Goal: Book appointment/travel/reservation

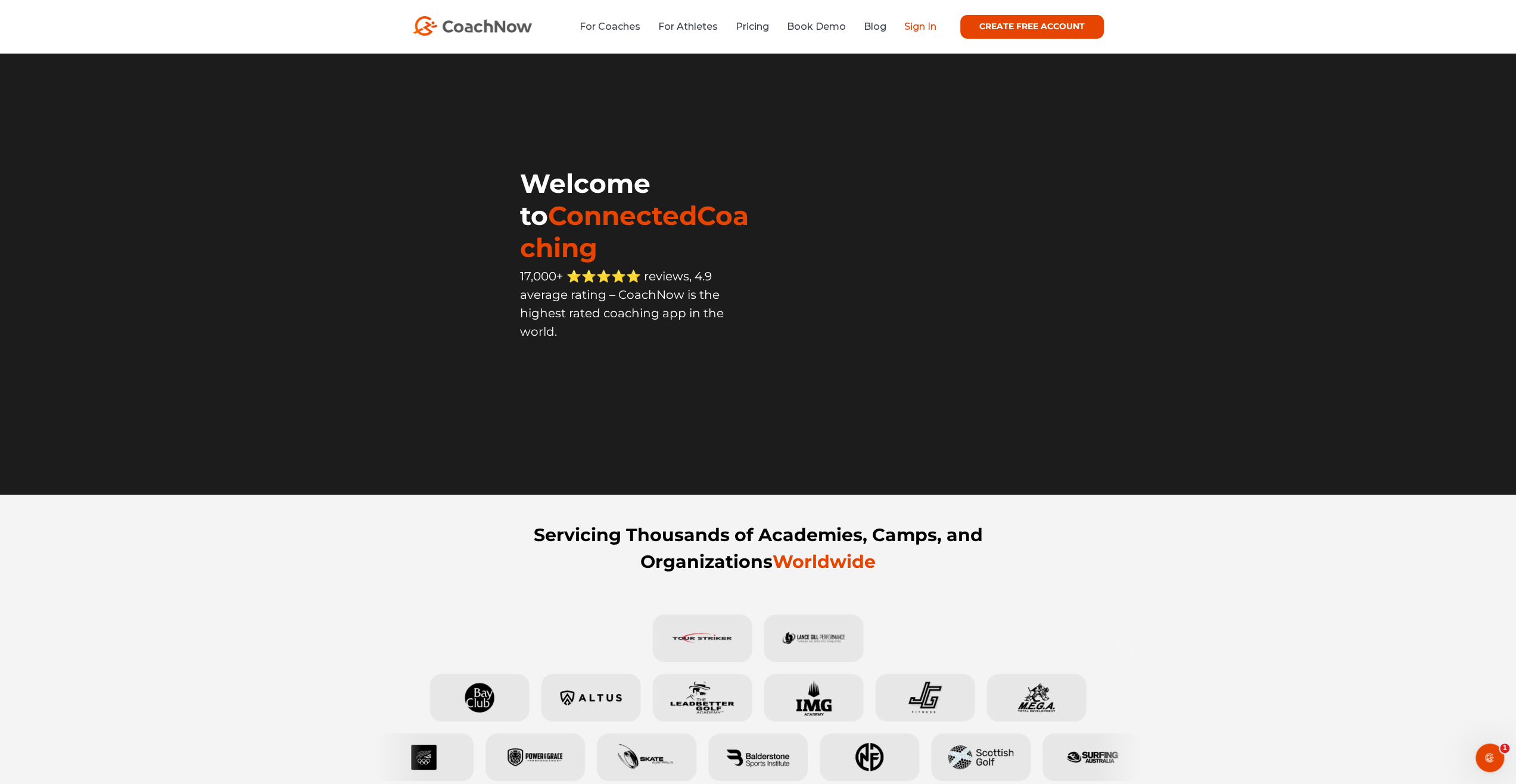
click at [919, 27] on link "Sign In" at bounding box center [920, 26] width 32 height 11
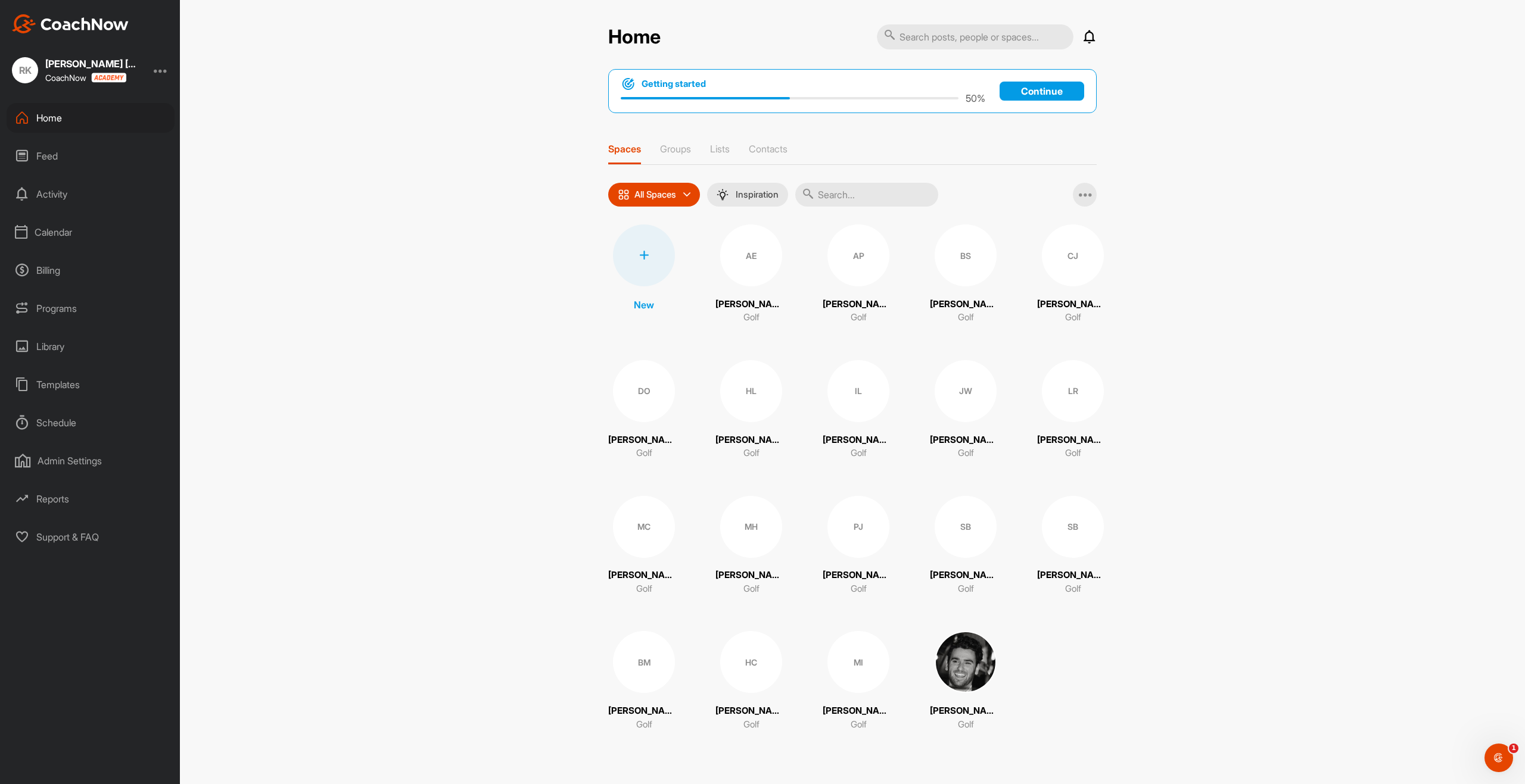
click at [60, 234] on div "Calendar" at bounding box center [90, 232] width 168 height 30
click at [74, 273] on div "My Calendar" at bounding box center [103, 268] width 141 height 25
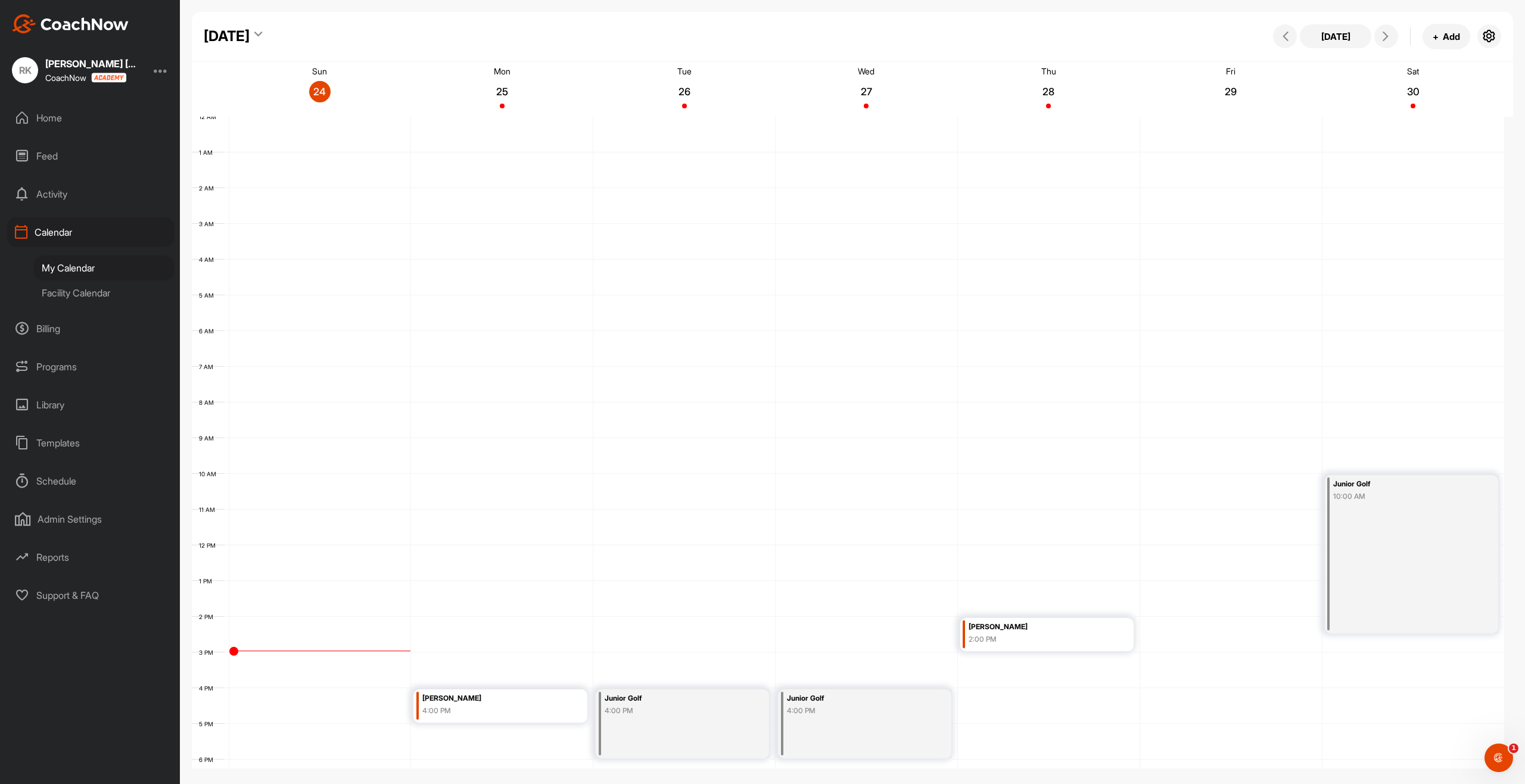
scroll to position [164, 0]
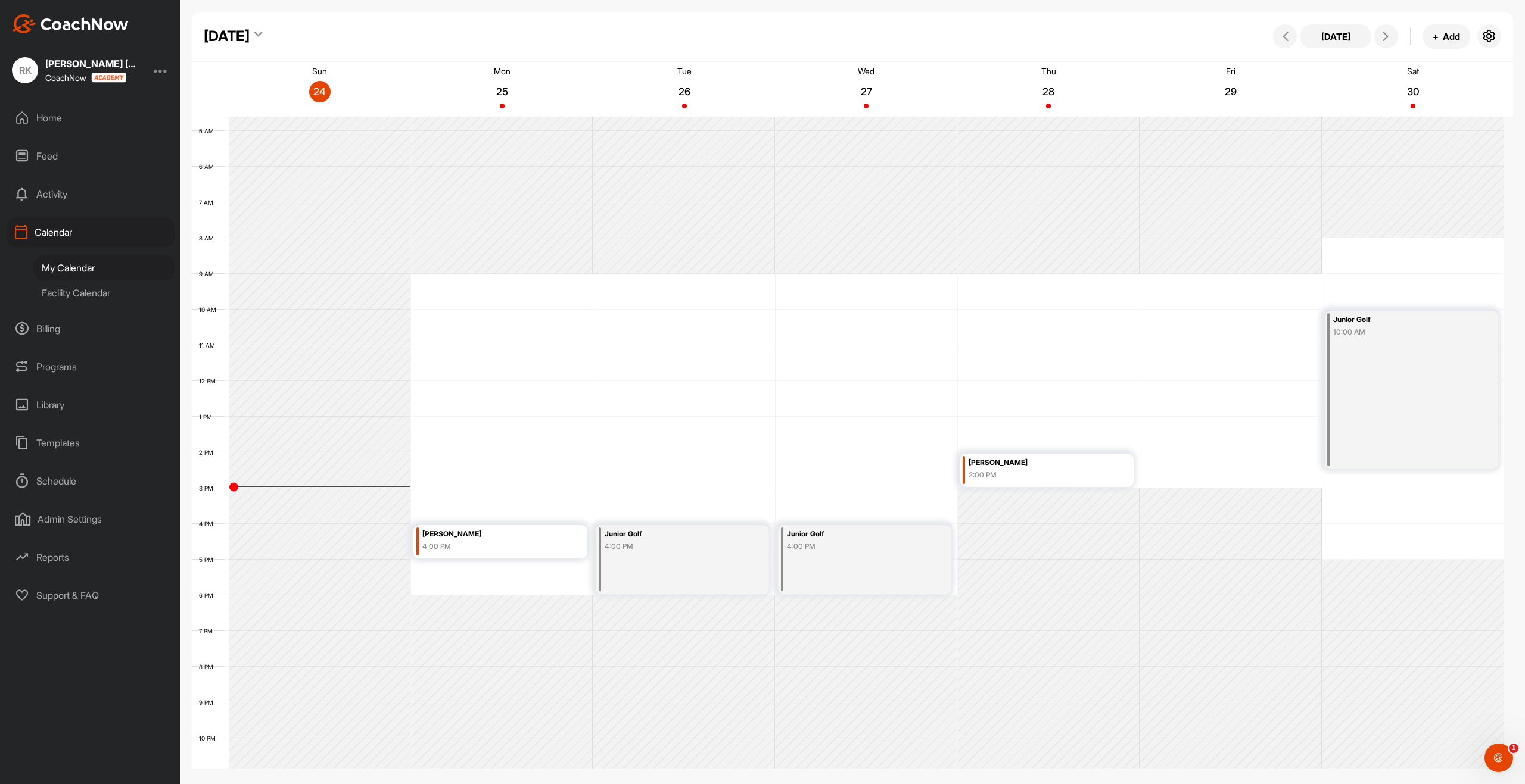
drag, startPoint x: 1019, startPoint y: 467, endPoint x: 861, endPoint y: 469, distance: 158.0
click at [861, 469] on div "12 AM 1 AM 2 AM 3 AM 4 AM 5 AM 6 AM 7 AM 8 AM 9 AM 10 AM 11 AM 12 PM 1 PM 2 PM …" at bounding box center [848, 381] width 1312 height 857
click at [862, 469] on div "12 AM 1 AM 2 AM 3 AM 4 AM 5 AM 6 AM 7 AM 8 AM 9 AM 10 AM 11 AM 12 PM 1 PM 2 PM …" at bounding box center [848, 381] width 1312 height 857
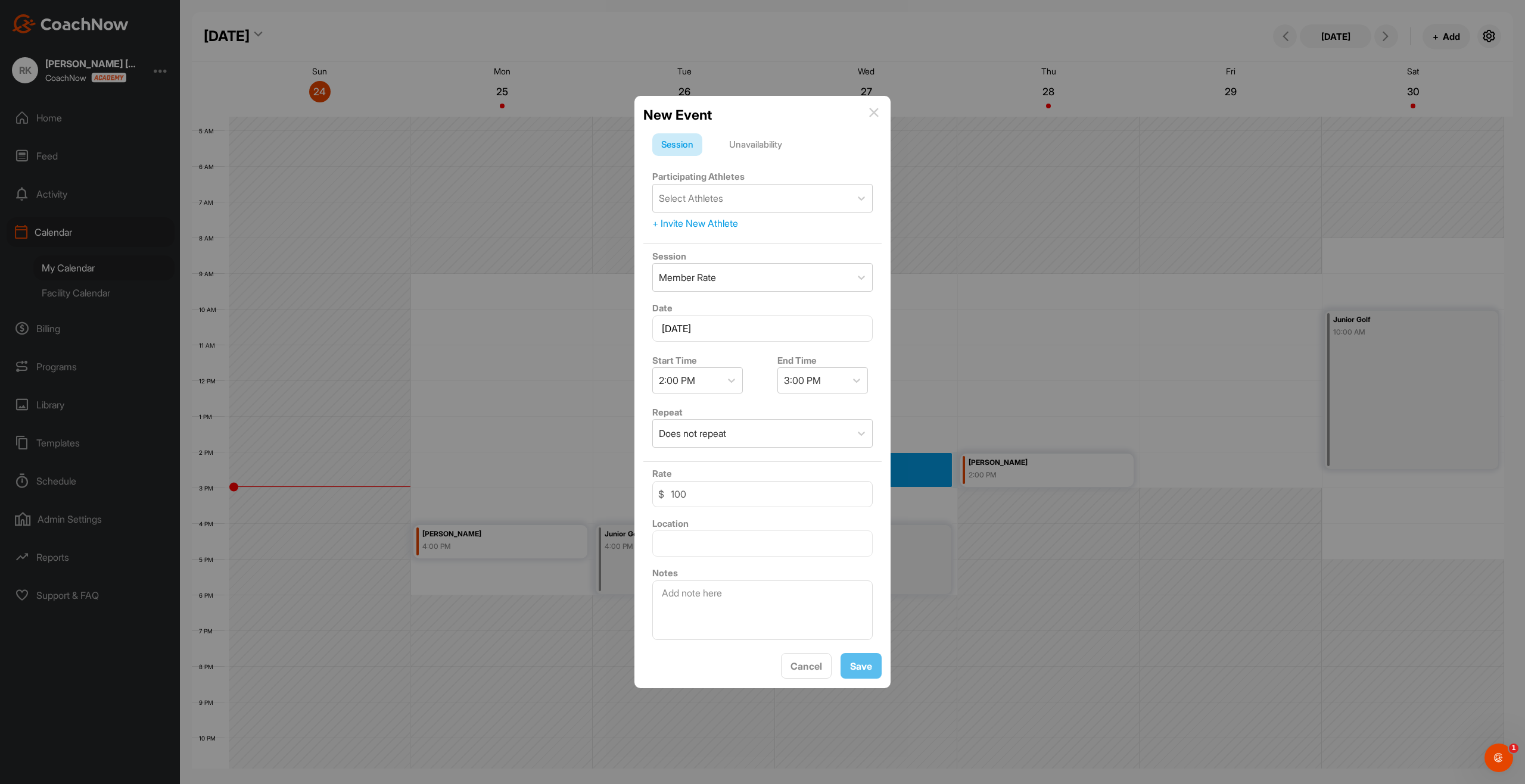
click at [877, 117] on img at bounding box center [874, 112] width 10 height 10
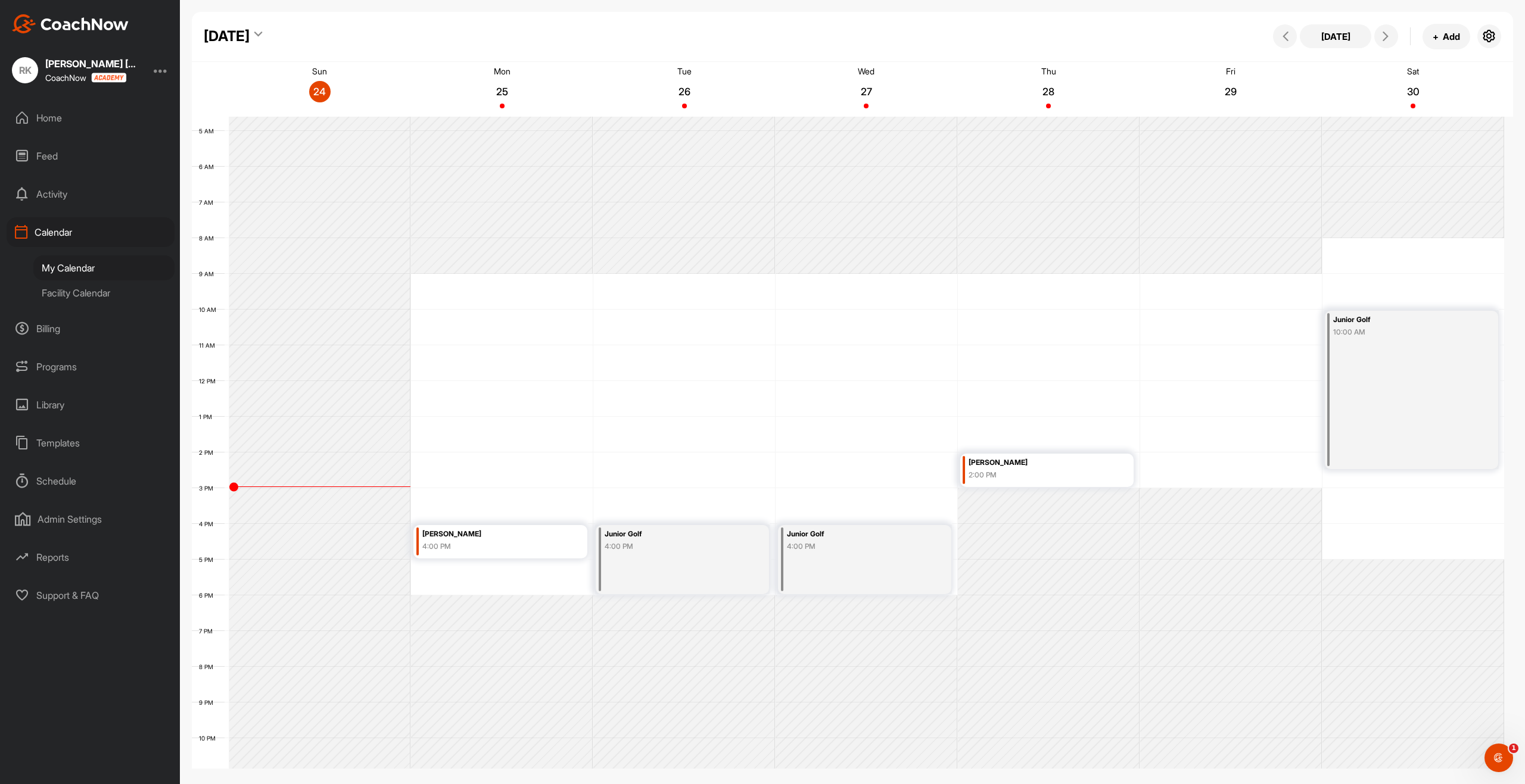
click at [1007, 459] on div "[PERSON_NAME]" at bounding box center [1036, 463] width 135 height 14
click at [1121, 514] on link at bounding box center [1125, 508] width 14 height 20
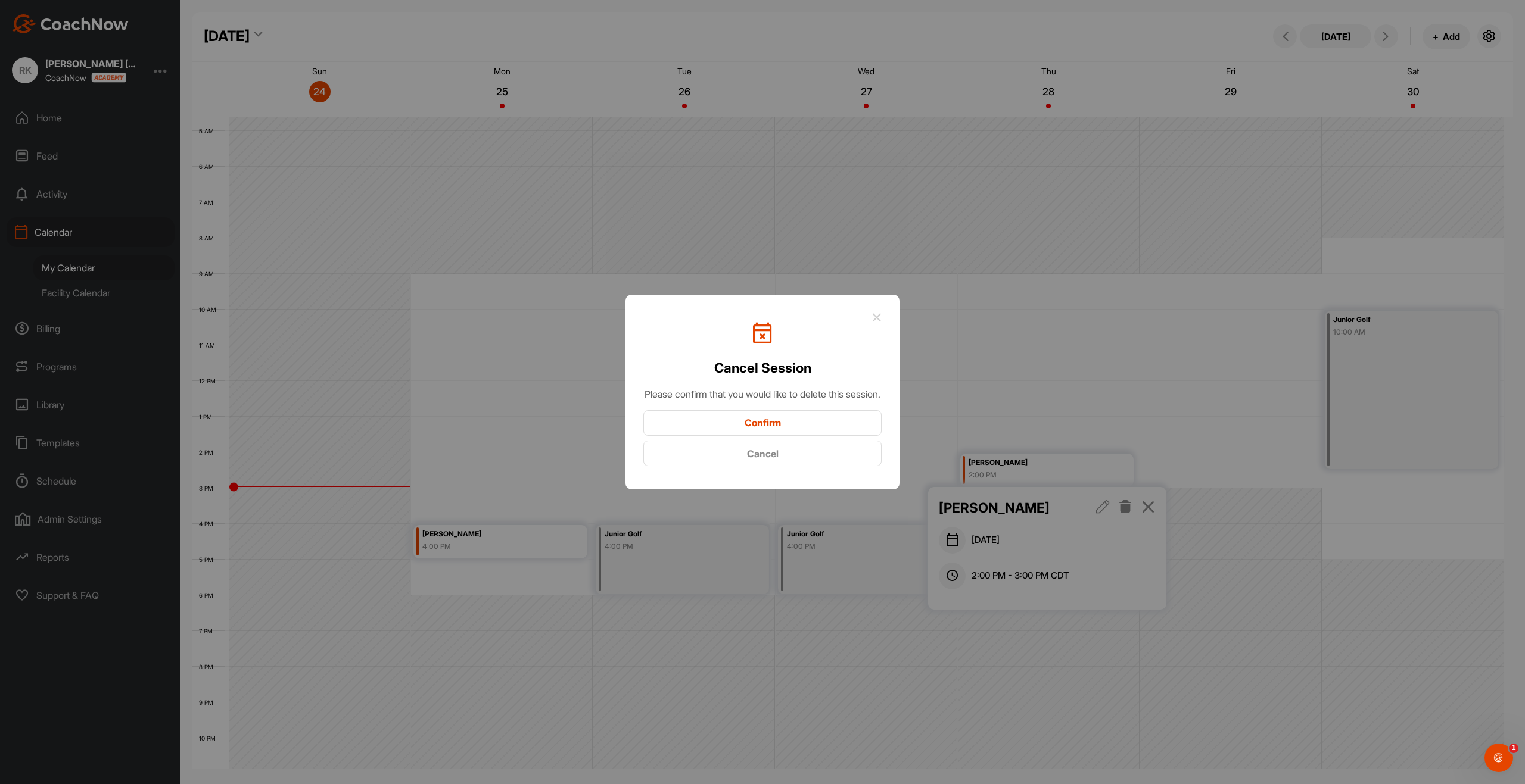
click at [826, 460] on button "Cancel" at bounding box center [762, 453] width 238 height 25
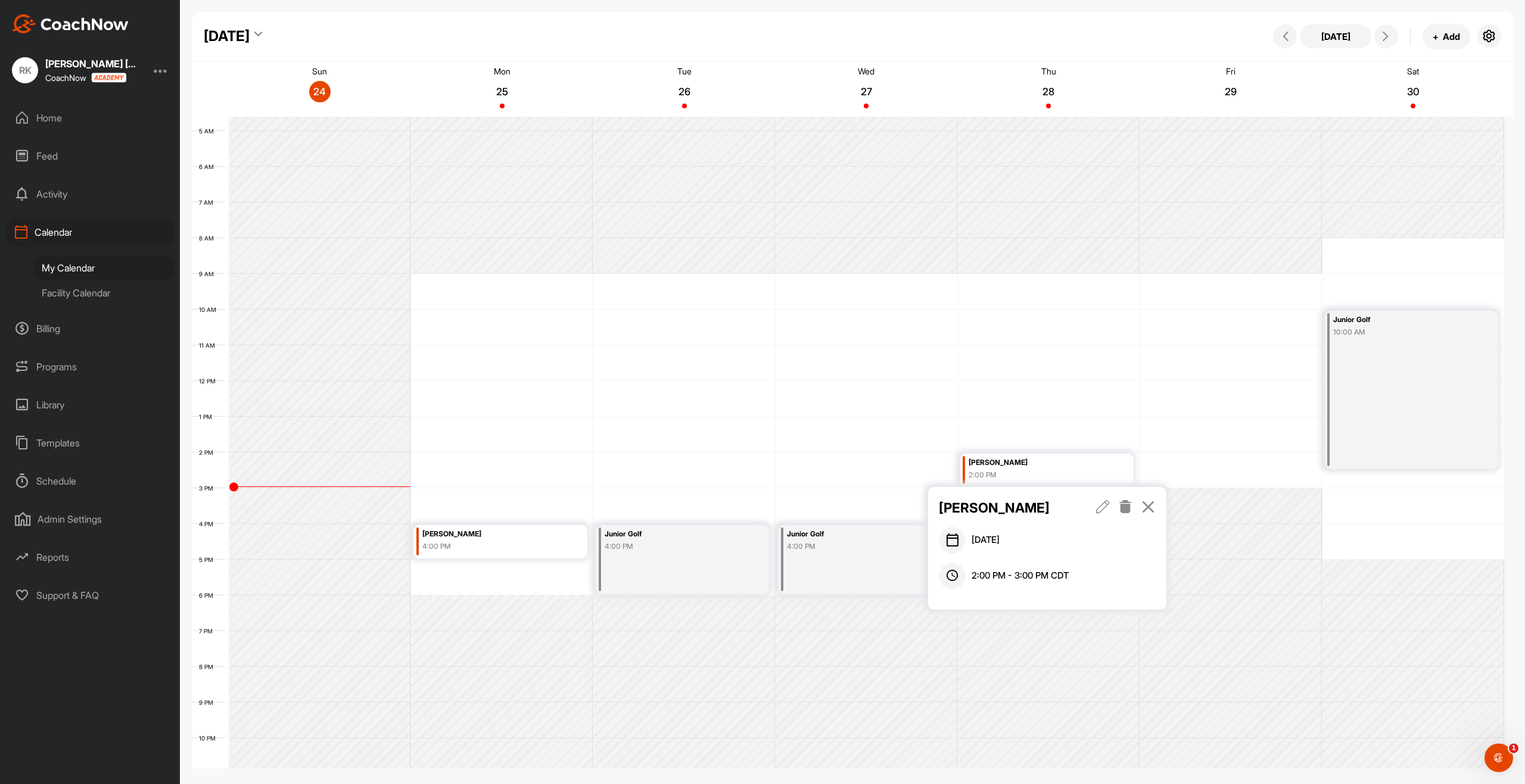
click at [1098, 506] on icon at bounding box center [1103, 506] width 14 height 13
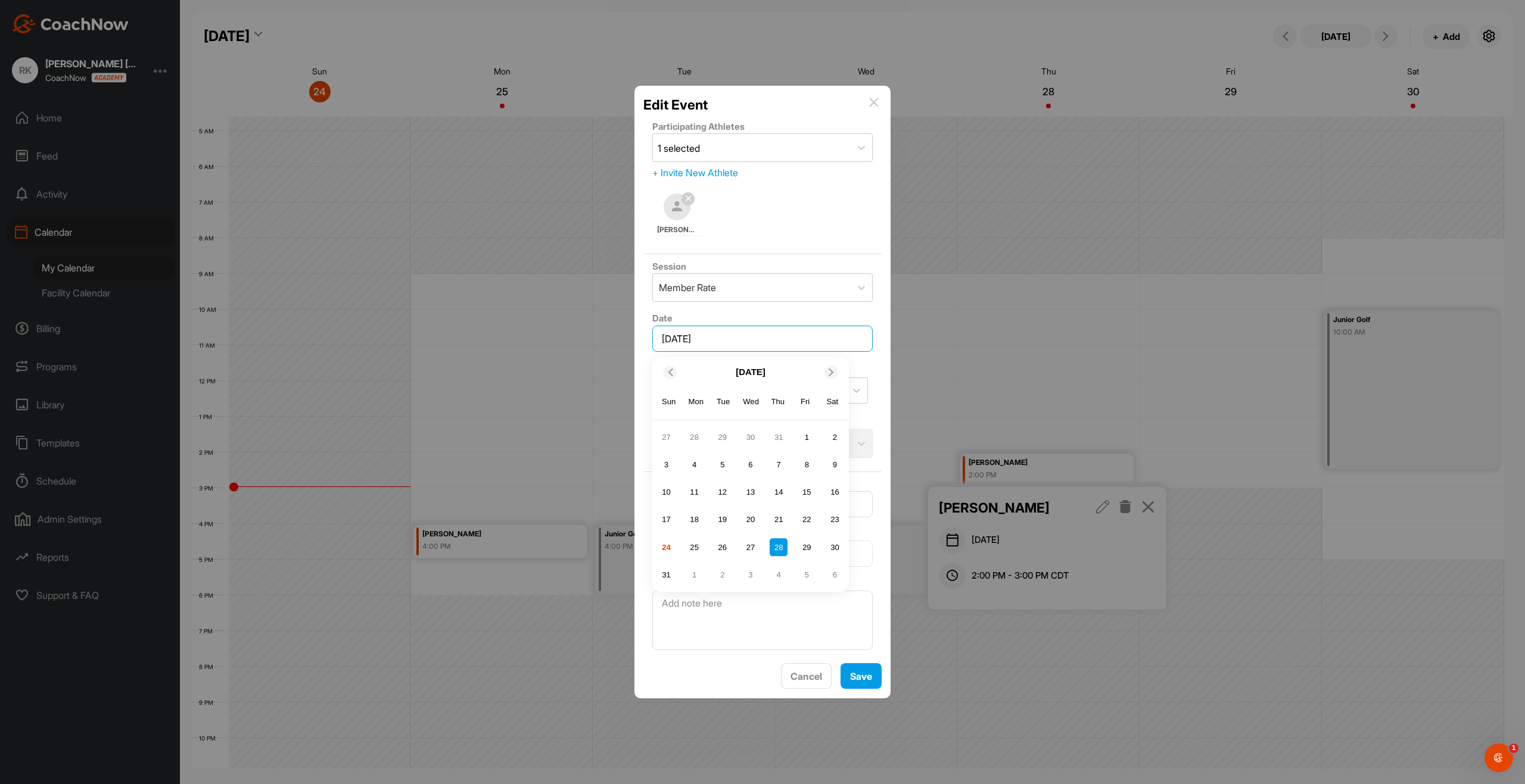
click at [723, 329] on input "[DATE]" at bounding box center [762, 339] width 220 height 26
click at [754, 543] on div "27" at bounding box center [750, 547] width 18 height 18
click at [740, 395] on div at bounding box center [731, 390] width 21 height 21
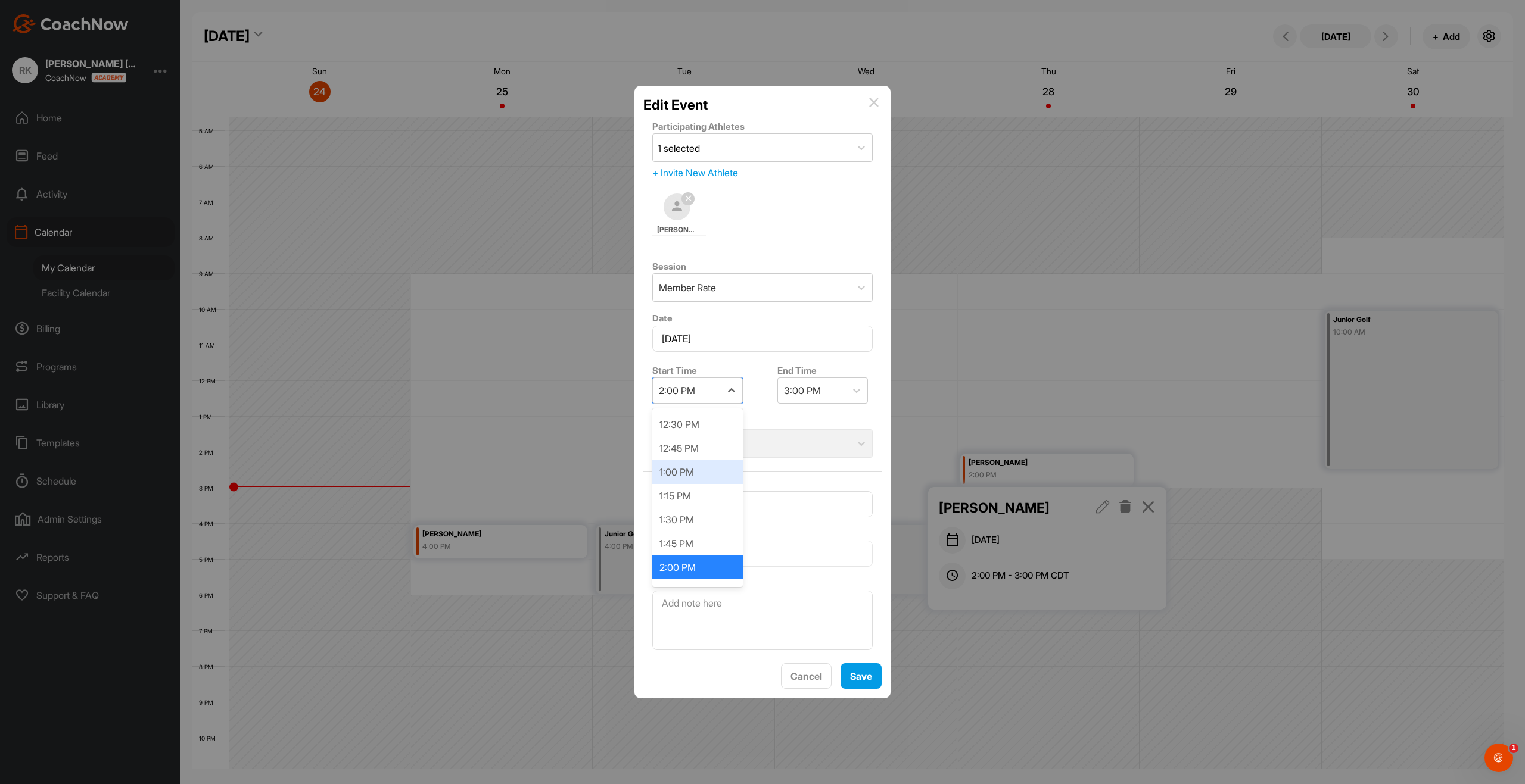
click at [695, 465] on div "1:00 PM" at bounding box center [697, 472] width 90 height 24
click at [860, 670] on button "Save" at bounding box center [861, 675] width 41 height 25
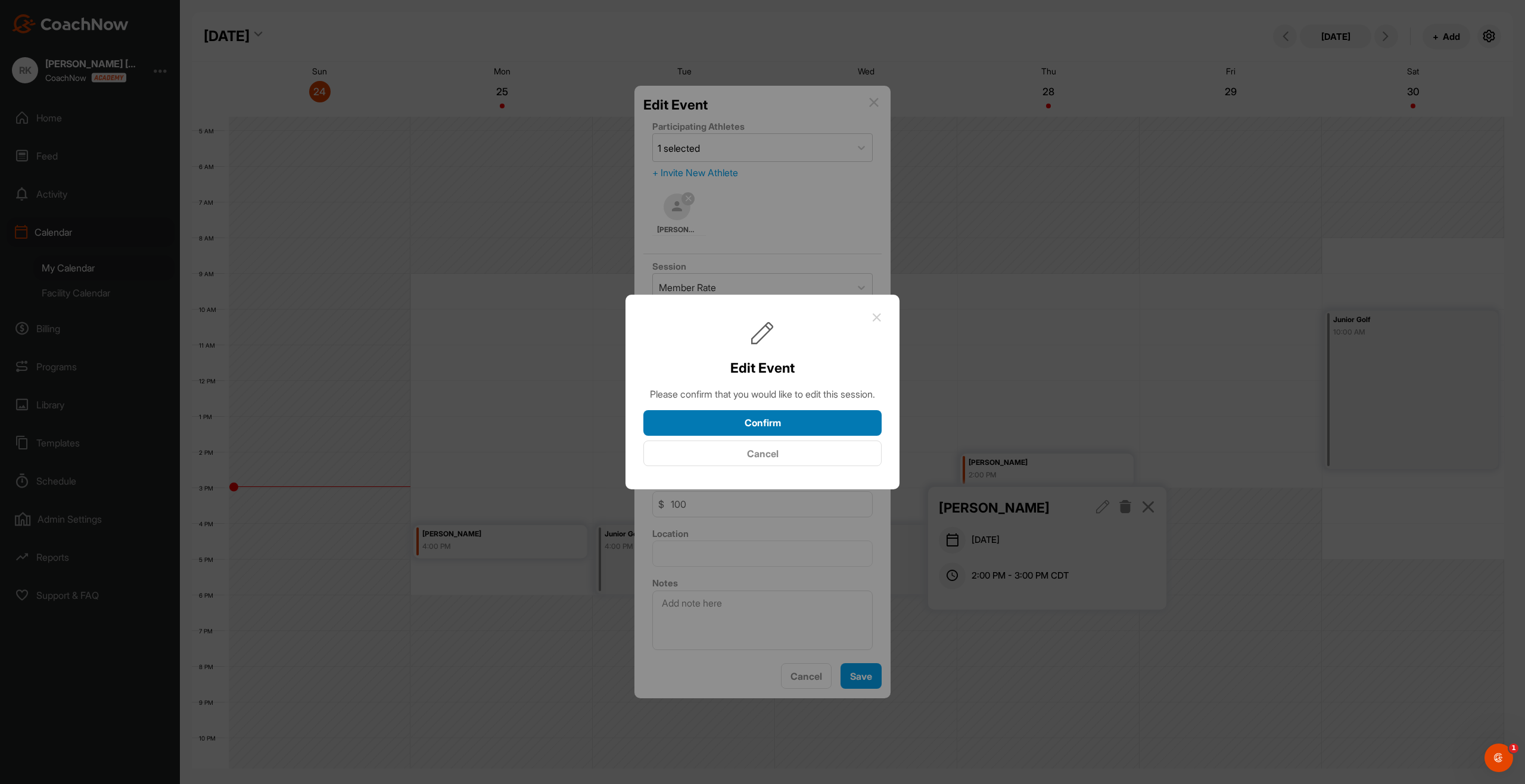
click at [768, 428] on button "Confirm" at bounding box center [762, 423] width 238 height 25
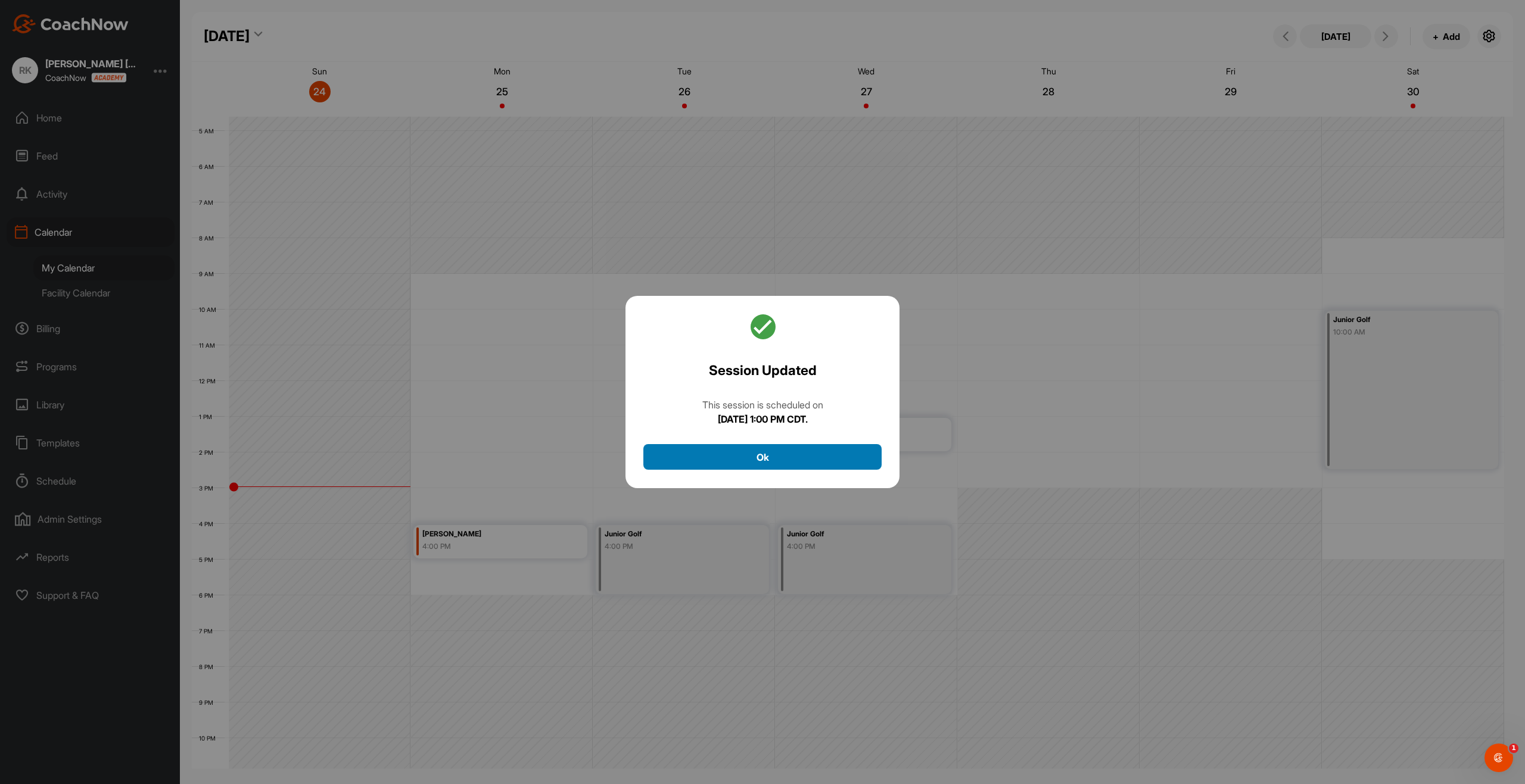
click at [763, 464] on button "Ok" at bounding box center [762, 456] width 238 height 25
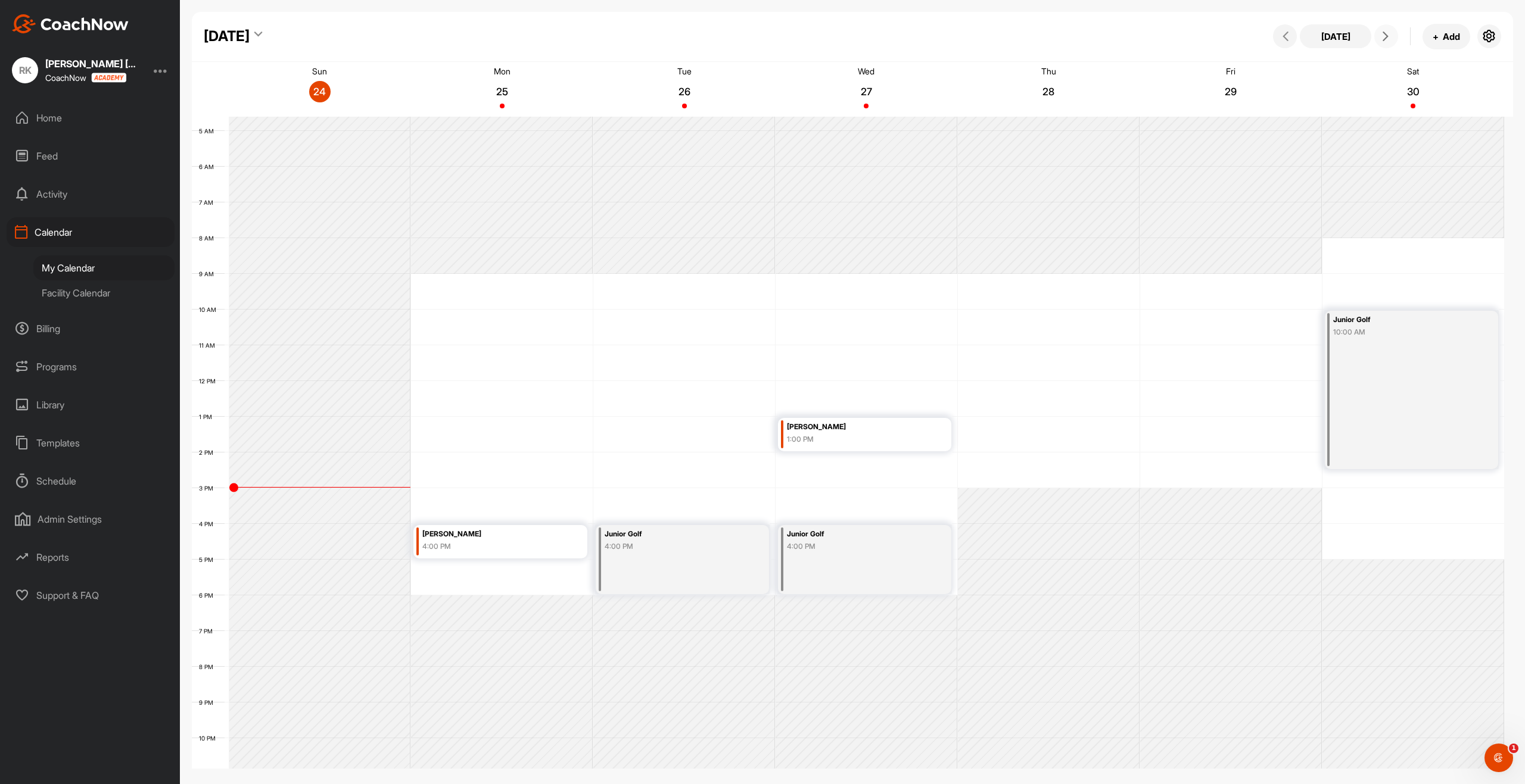
click at [1386, 39] on icon at bounding box center [1385, 36] width 10 height 10
click at [1385, 44] on button at bounding box center [1386, 36] width 24 height 24
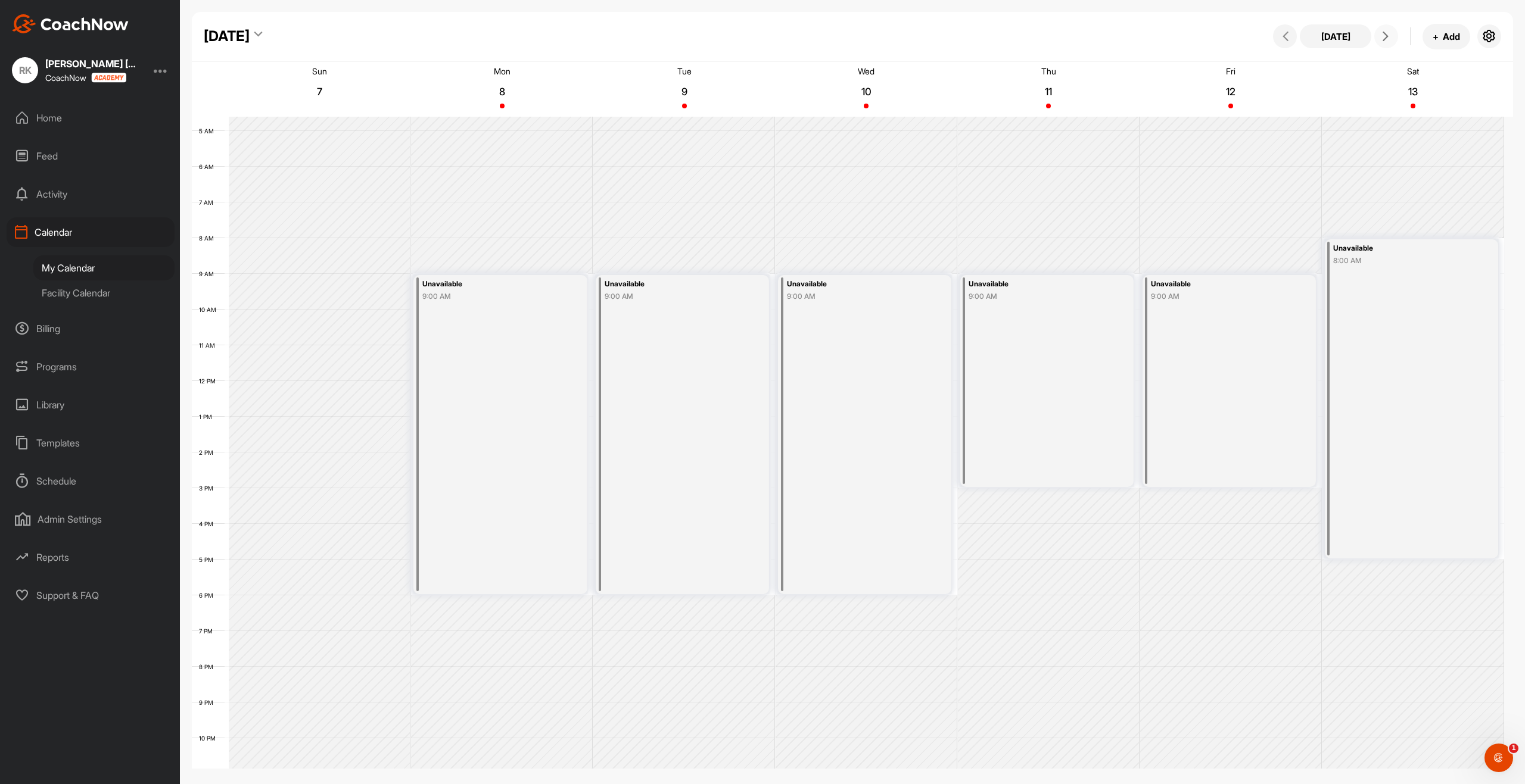
click at [1382, 38] on icon at bounding box center [1385, 36] width 10 height 10
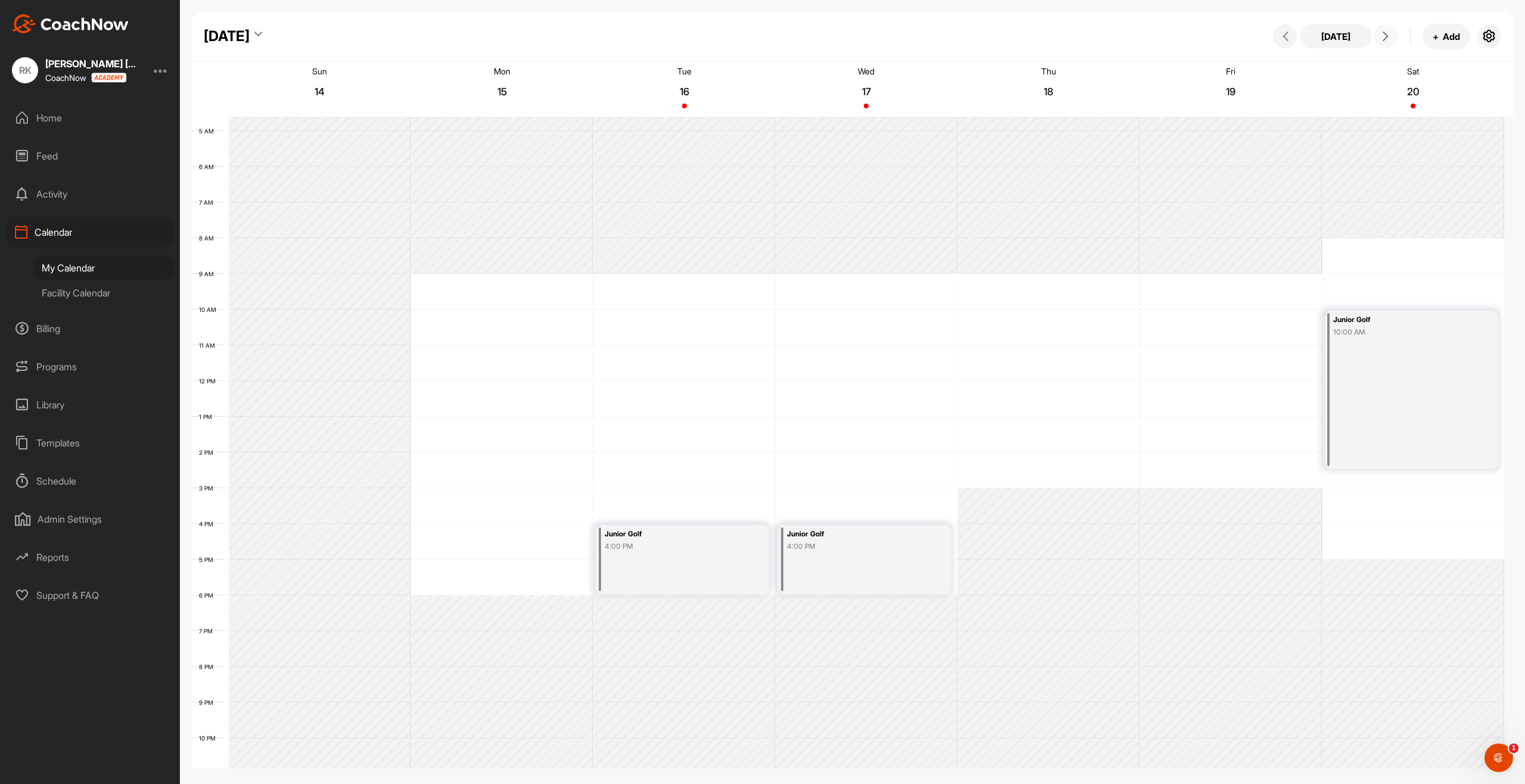
click at [1382, 38] on icon at bounding box center [1385, 36] width 10 height 10
